Goal: Task Accomplishment & Management: Manage account settings

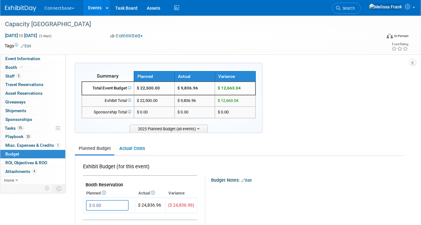
click at [95, 8] on link "Events" at bounding box center [94, 8] width 23 height 16
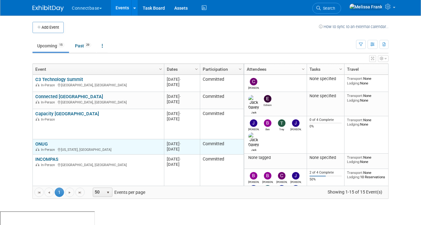
click at [43, 143] on link "ONUG" at bounding box center [41, 144] width 12 height 6
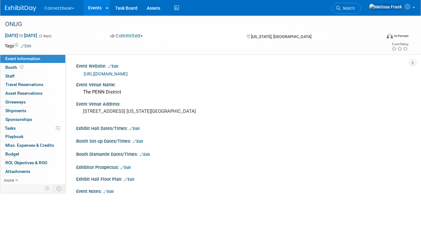
click at [108, 76] on link "[URL][DOMAIN_NAME]" at bounding box center [106, 73] width 44 height 5
click at [97, 9] on link "Events" at bounding box center [94, 8] width 23 height 16
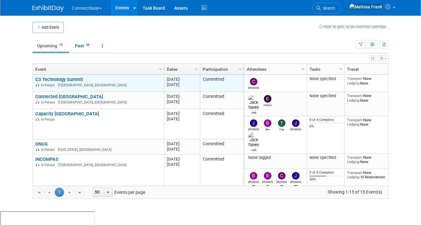
click at [70, 78] on link "C3 Technology Summit" at bounding box center [59, 80] width 48 height 6
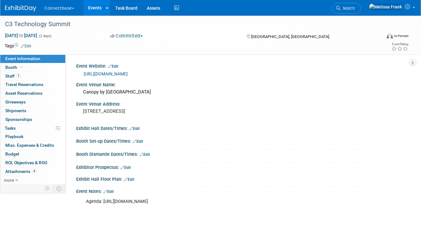
click at [94, 10] on link "Events" at bounding box center [94, 8] width 23 height 16
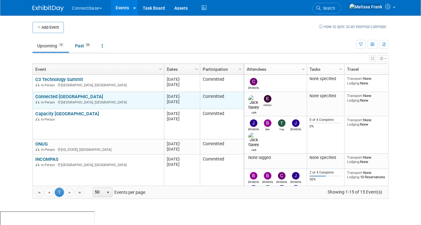
click at [51, 96] on link "Connected [GEOGRAPHIC_DATA]" at bounding box center [69, 97] width 68 height 6
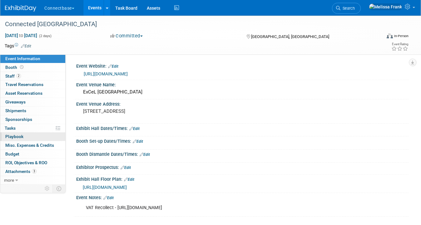
click at [28, 135] on link "0 Playbook 0" at bounding box center [32, 137] width 65 height 8
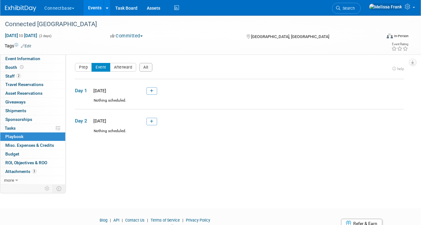
click at [94, 9] on link "Events" at bounding box center [94, 8] width 23 height 16
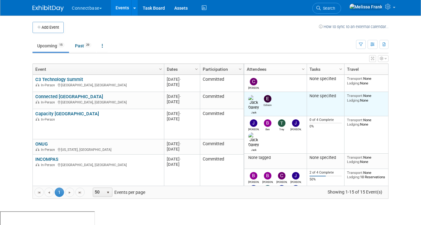
scroll to position [14, 0]
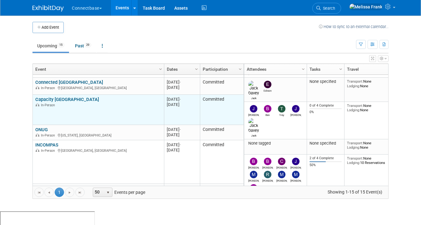
click at [58, 98] on link "Capacity [GEOGRAPHIC_DATA]" at bounding box center [67, 100] width 64 height 6
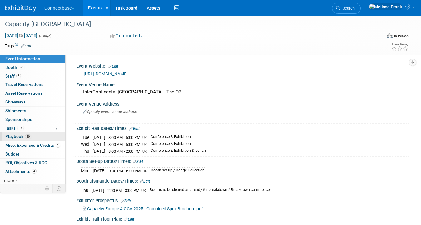
click at [30, 135] on span "20" at bounding box center [28, 136] width 6 height 5
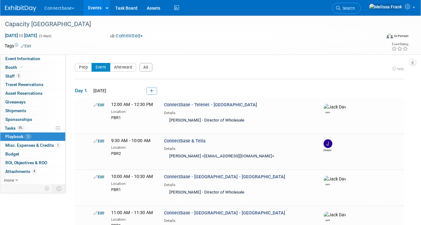
click at [94, 7] on link "Events" at bounding box center [94, 8] width 23 height 16
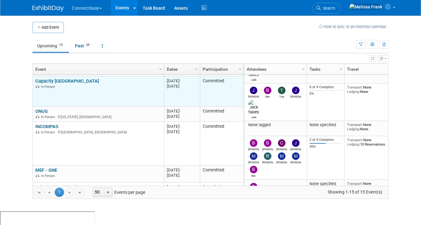
scroll to position [32, 0]
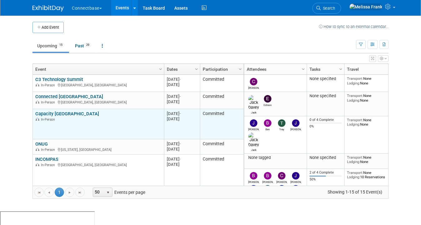
click at [49, 114] on link "Capacity [GEOGRAPHIC_DATA]" at bounding box center [67, 114] width 64 height 6
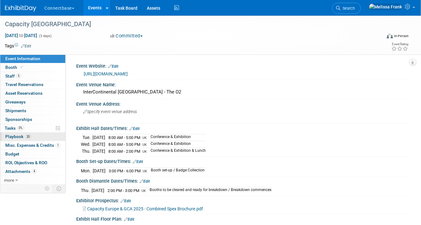
click at [17, 138] on span "Playbook 20" at bounding box center [18, 136] width 26 height 5
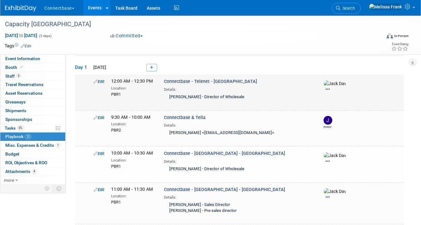
scroll to position [29, 0]
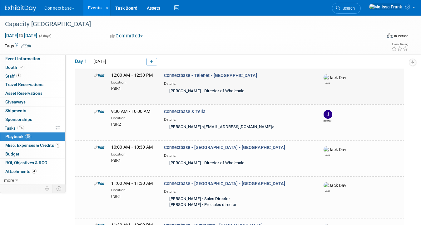
click at [101, 76] on link "Edit" at bounding box center [99, 75] width 11 height 5
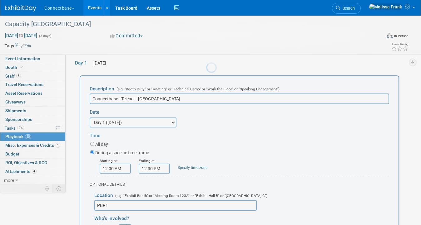
scroll to position [27, 0]
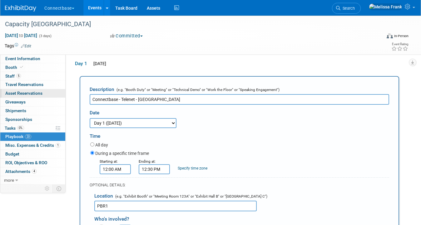
drag, startPoint x: 122, startPoint y: 100, endPoint x: 64, endPoint y: 96, distance: 58.5
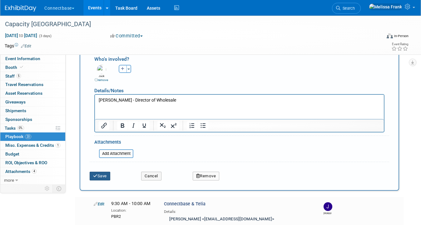
type input "Telenet - Belgium"
click at [109, 174] on button "Save" at bounding box center [100, 176] width 21 height 9
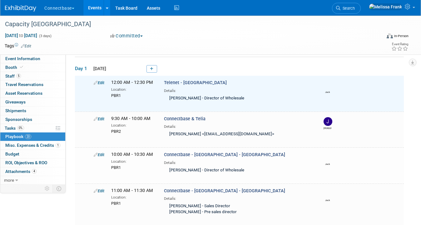
scroll to position [20, 0]
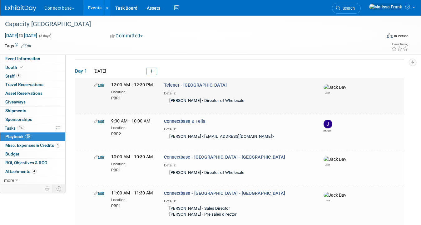
drag, startPoint x: 168, startPoint y: 102, endPoint x: 243, endPoint y: 103, distance: 74.9
click at [243, 103] on div "Pieter de Walef - Director of Wholesale" at bounding box center [238, 101] width 149 height 10
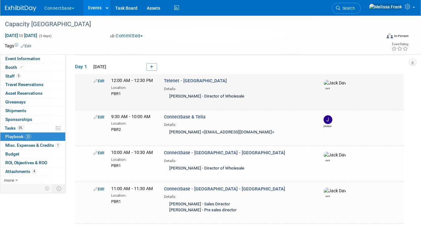
scroll to position [16, 0]
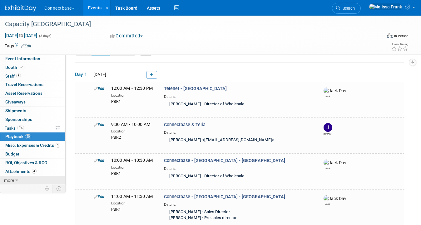
click at [28, 177] on link "more" at bounding box center [32, 180] width 65 height 8
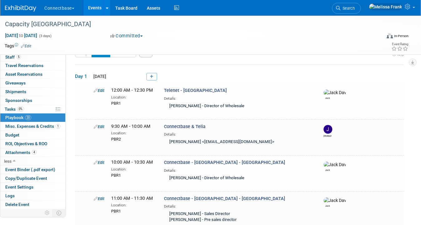
scroll to position [0, 0]
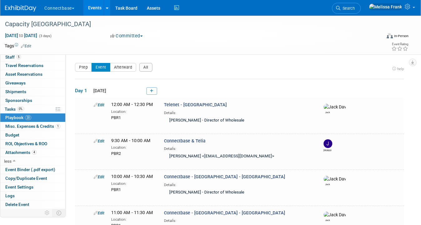
click at [93, 8] on link "Events" at bounding box center [94, 8] width 23 height 16
